Goal: Check status: Check status

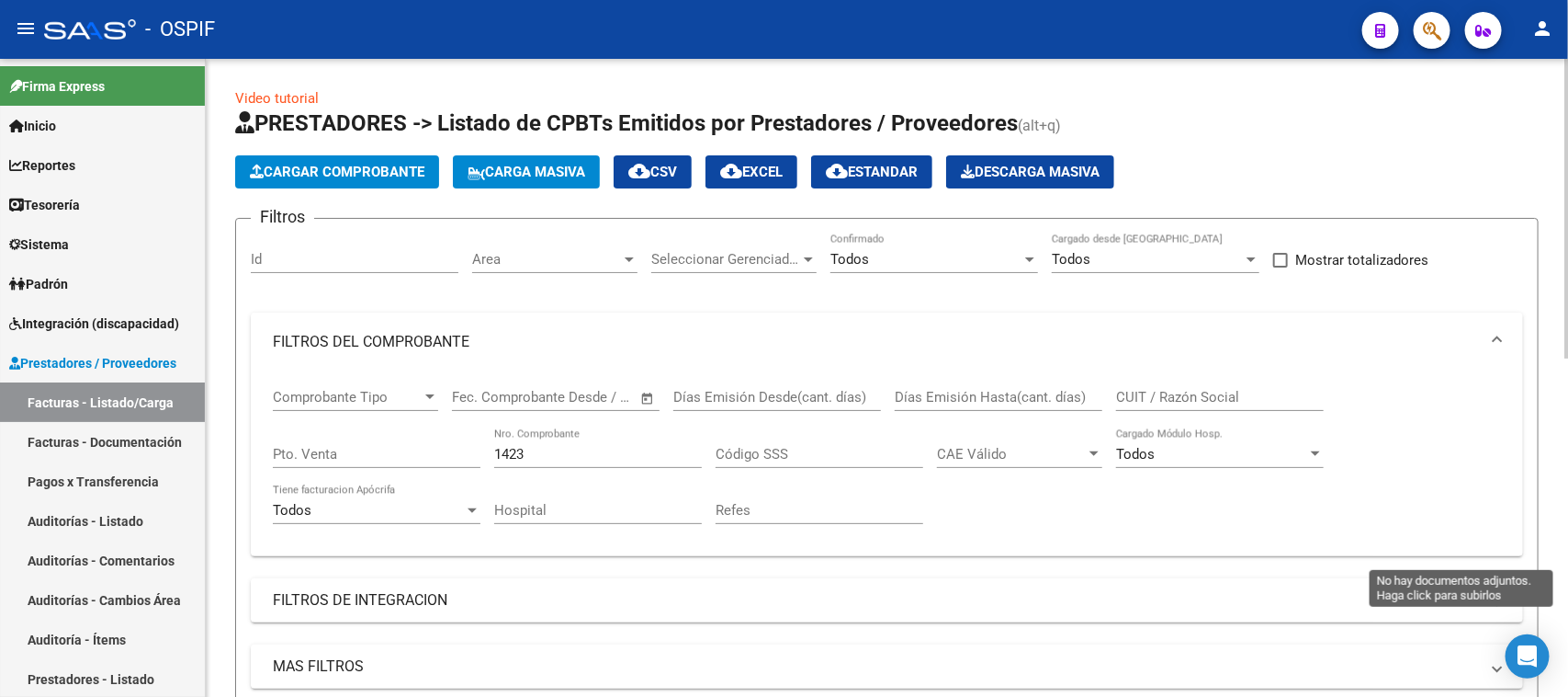
scroll to position [723, 0]
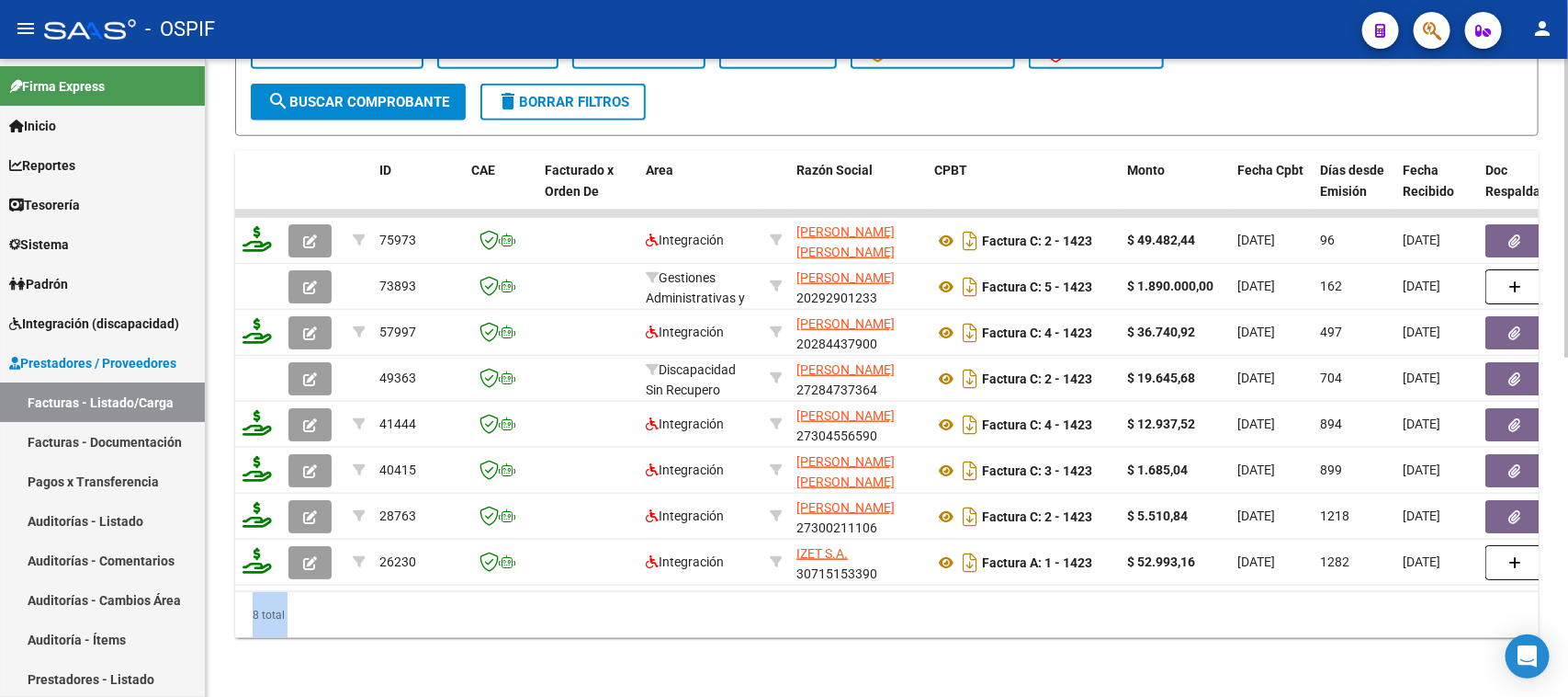
drag, startPoint x: 1560, startPoint y: 488, endPoint x: 1567, endPoint y: 379, distance: 109.2
click at [1567, 379] on div "Video tutorial PRESTADORES -> Listado de CPBTs Emitidos por Prestadores / Prove…" at bounding box center [889, 22] width 1367 height 1349
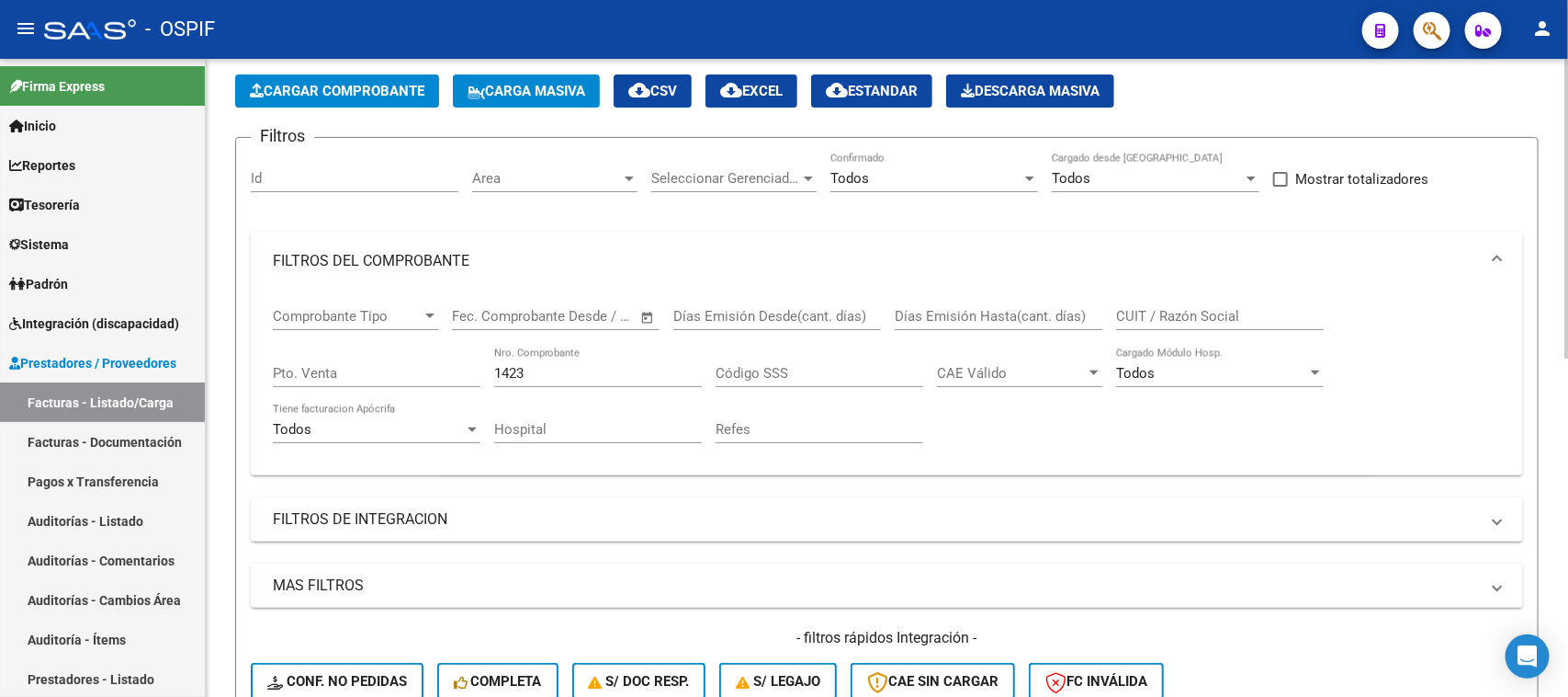
scroll to position [0, 0]
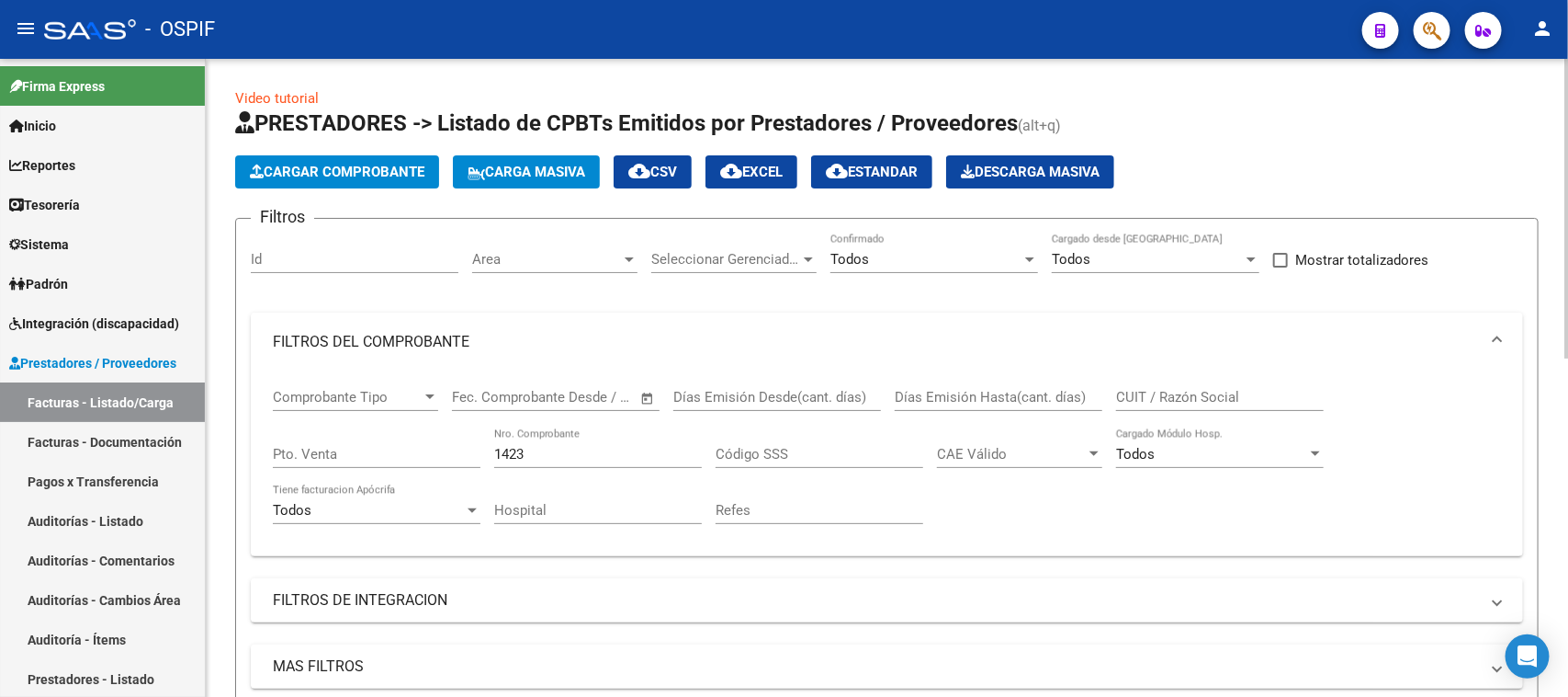
click at [1567, 39] on div "menu - OSPIF person Firma Express Inicio Instructivos Contacto OS Reportes Egre…" at bounding box center [784, 348] width 1568 height 697
click at [1031, 258] on div at bounding box center [1029, 260] width 9 height 5
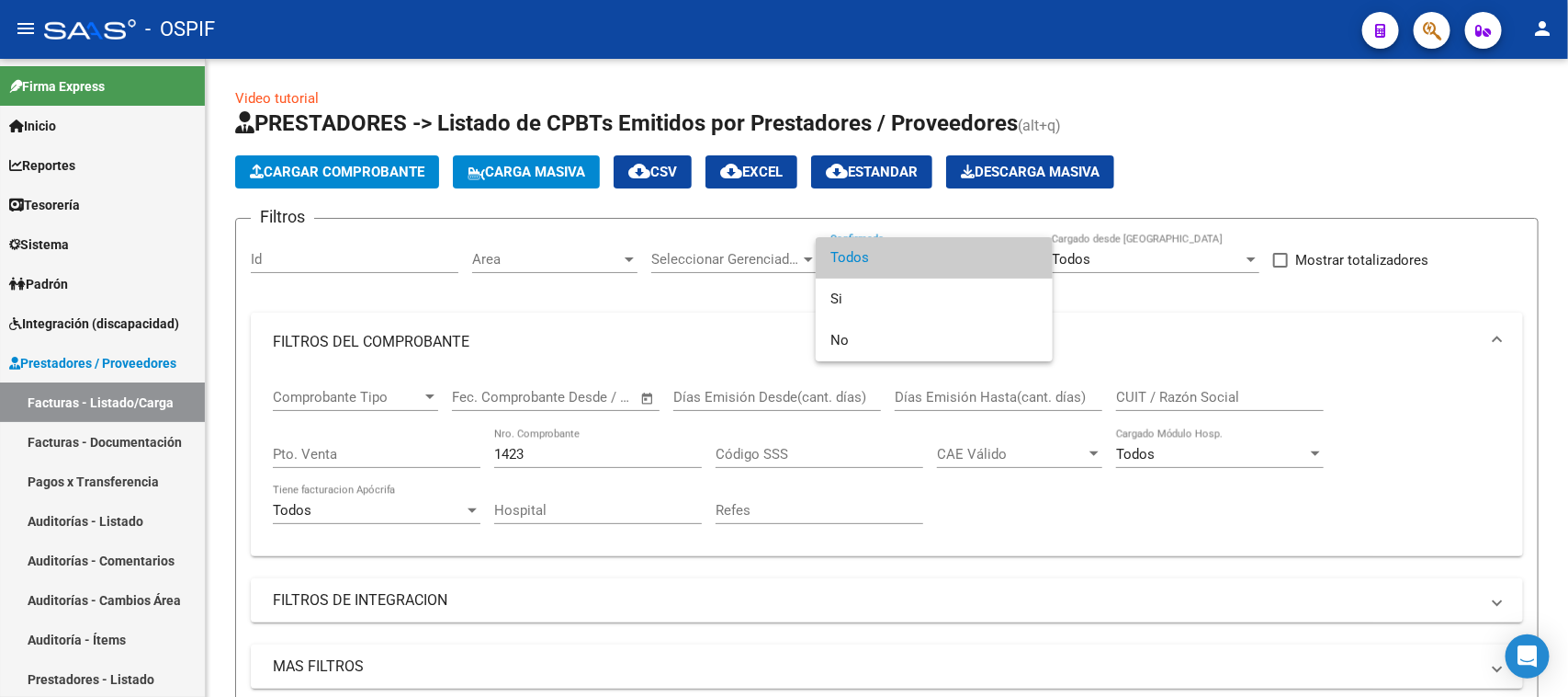
click at [902, 258] on span "Todos" at bounding box center [933, 258] width 208 height 41
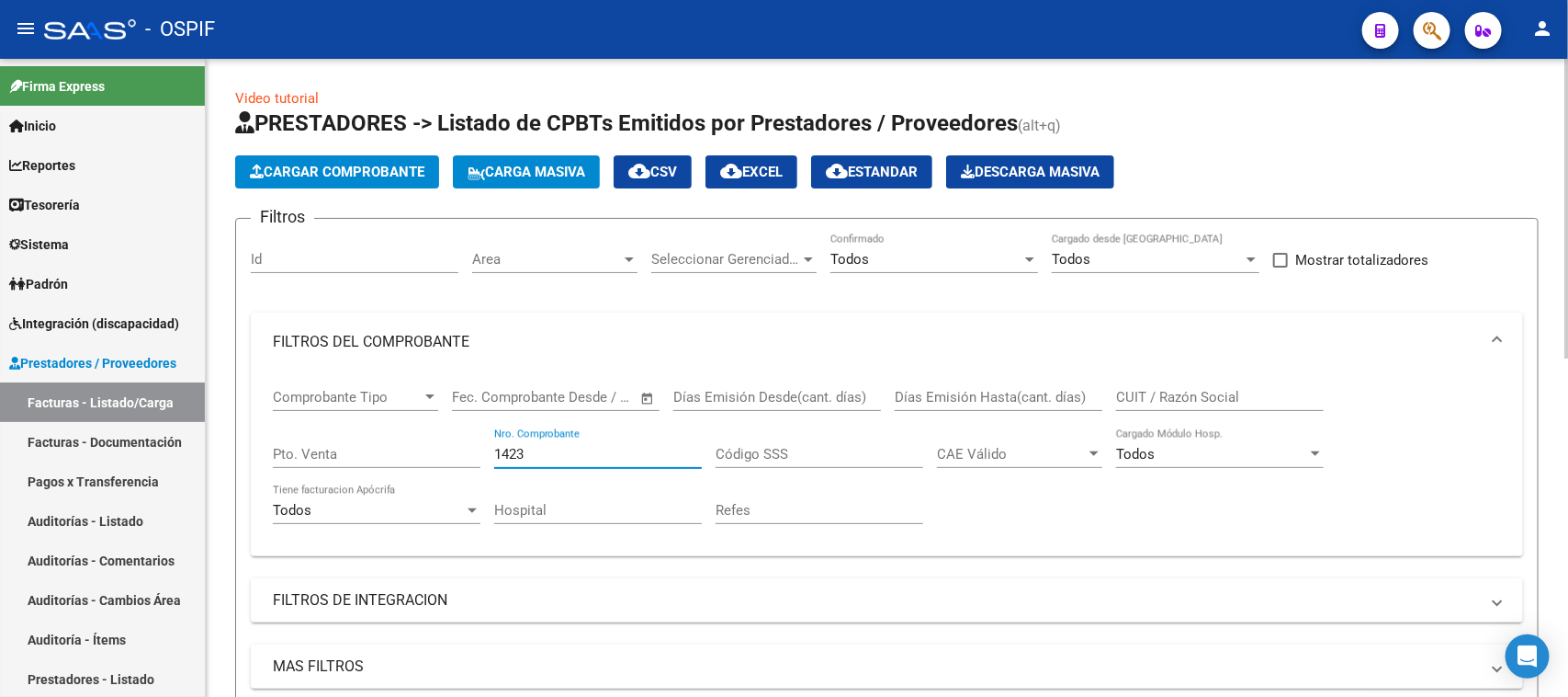
drag, startPoint x: 600, startPoint y: 443, endPoint x: 429, endPoint y: 446, distance: 171.0
click at [429, 446] on div "Comprobante Tipo Comprobante Tipo Fecha inicio – Fecha fin Fec. Comprobante Des…" at bounding box center [886, 456] width 1228 height 170
click at [1232, 400] on input "CUIT / Razón Social" at bounding box center [1219, 397] width 208 height 17
click at [636, 447] on input "Nro. Comprobante" at bounding box center [598, 454] width 208 height 17
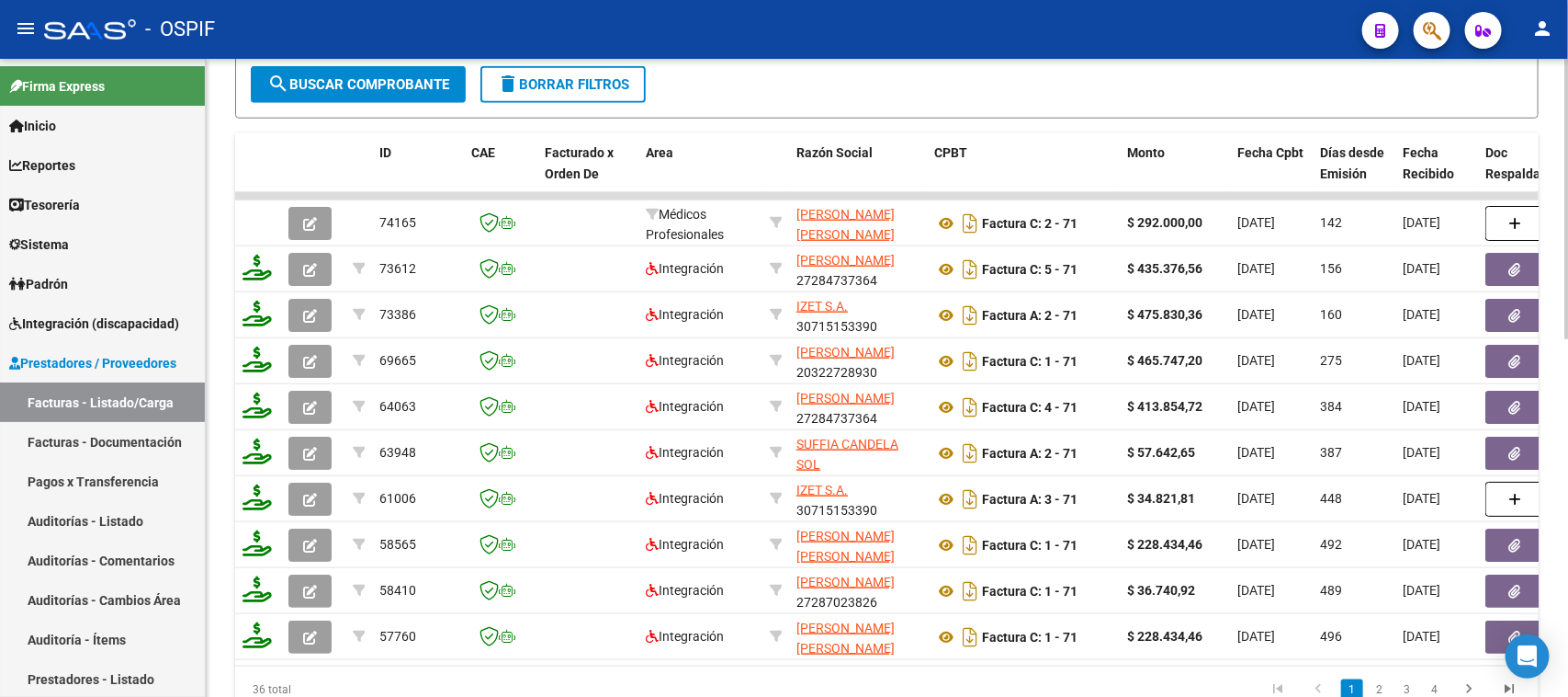
scroll to position [733, 0]
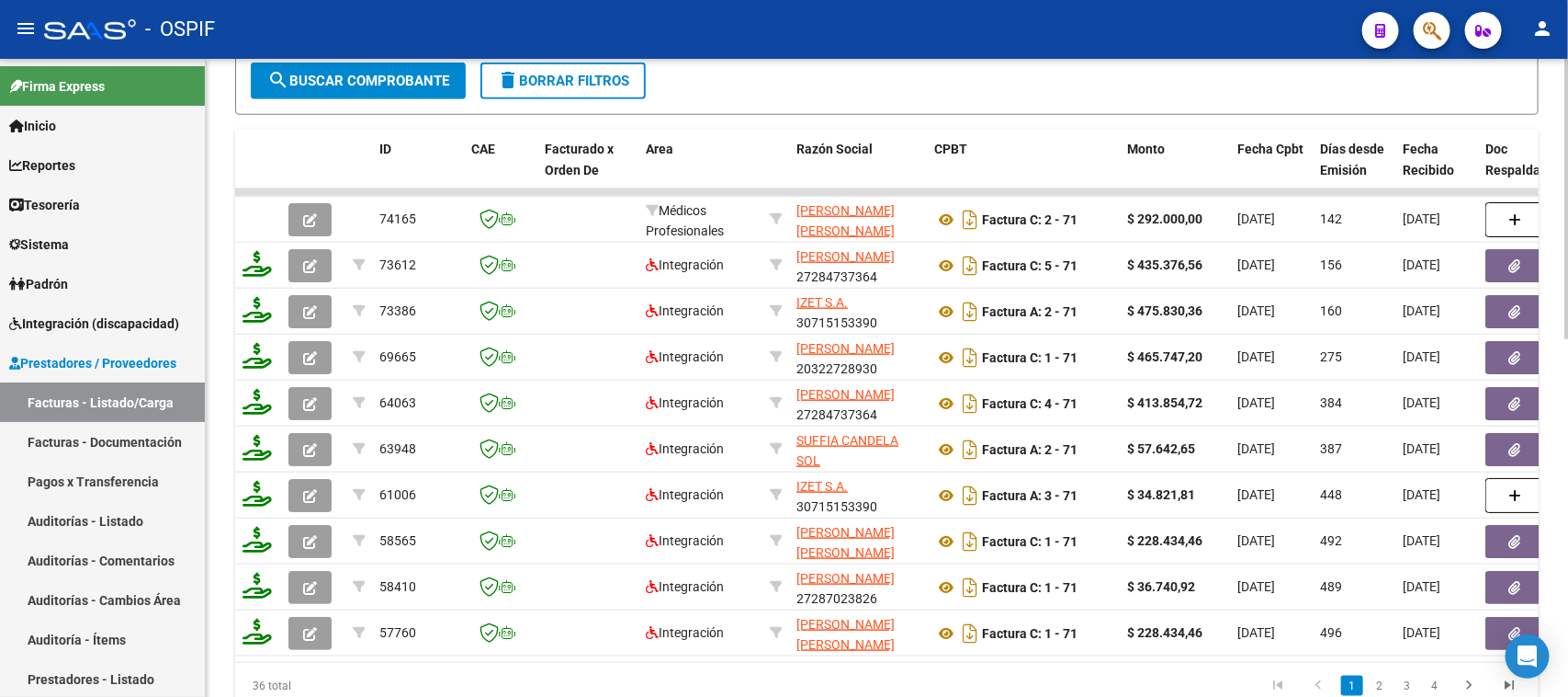
click at [1550, 559] on div "Video tutorial PRESTADORES -> Listado de CPBTs Emitidos por Prestadores / Prove…" at bounding box center [889, 47] width 1367 height 1441
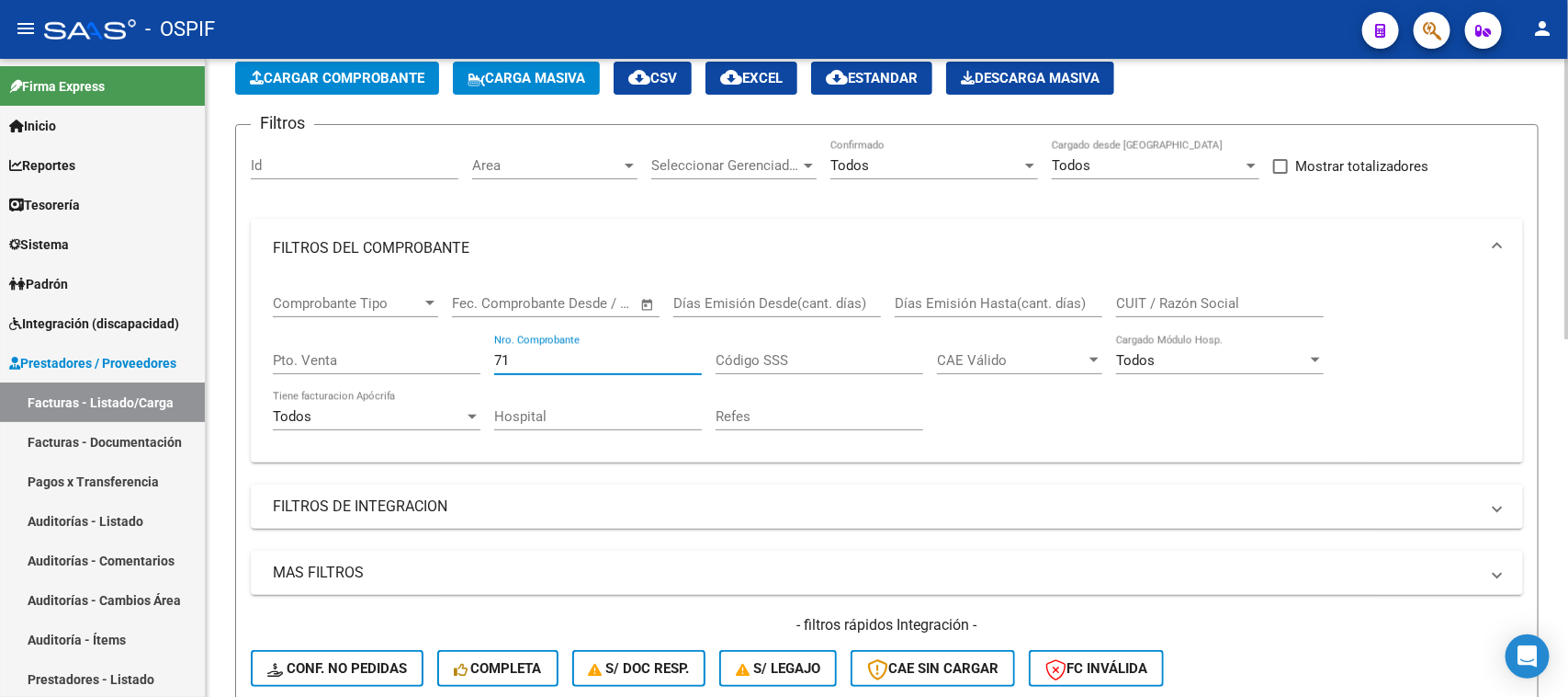
click at [1567, 305] on div at bounding box center [1566, 378] width 5 height 639
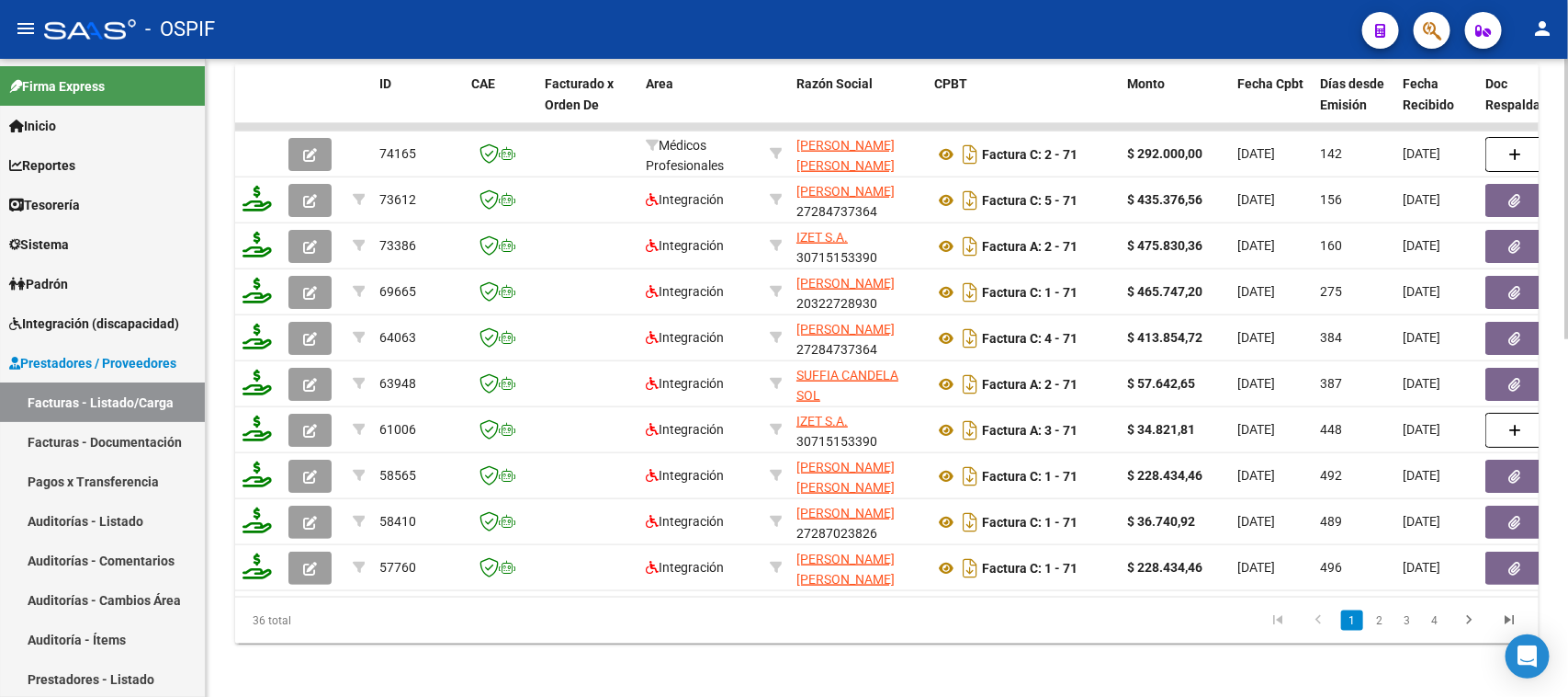
scroll to position [816, 0]
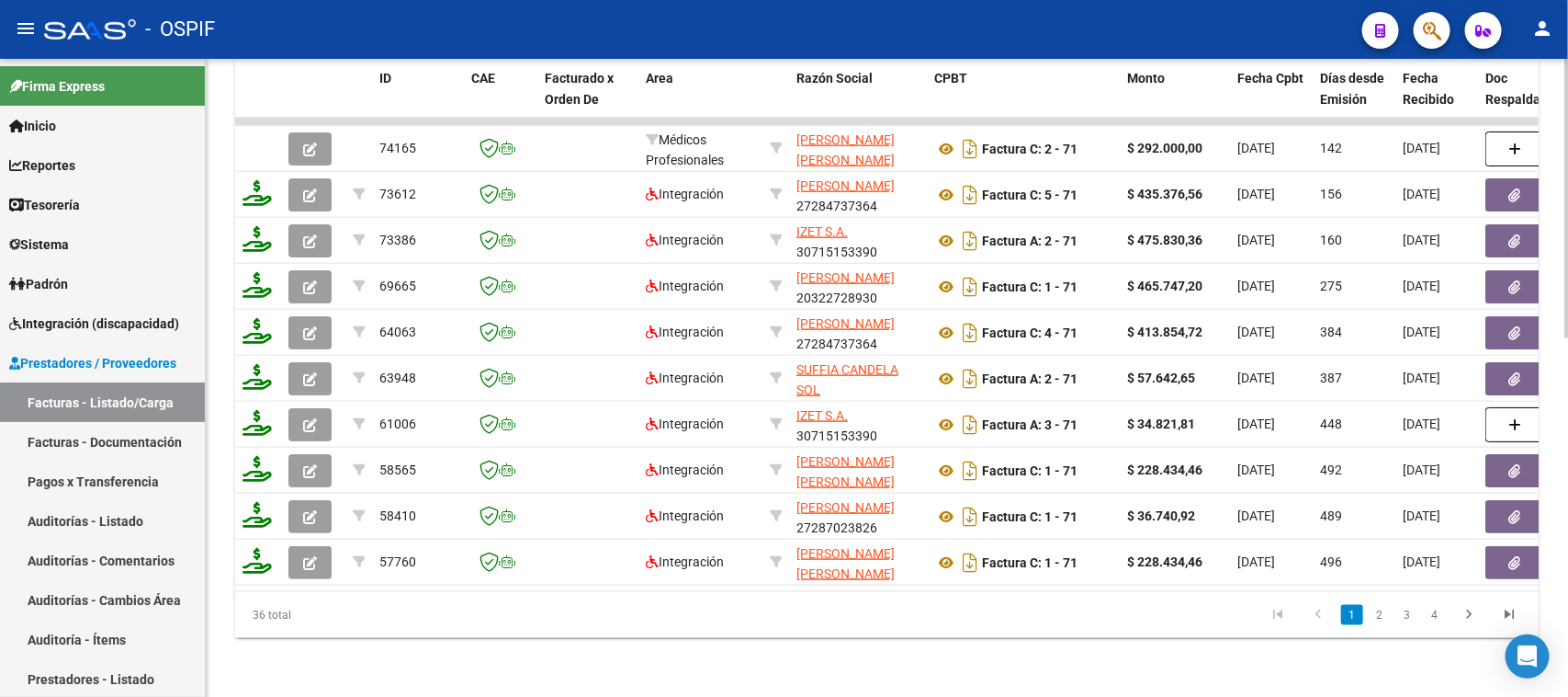
click at [1567, 534] on div at bounding box center [1566, 557] width 5 height 280
type input "71"
